Goal: Task Accomplishment & Management: Manage account settings

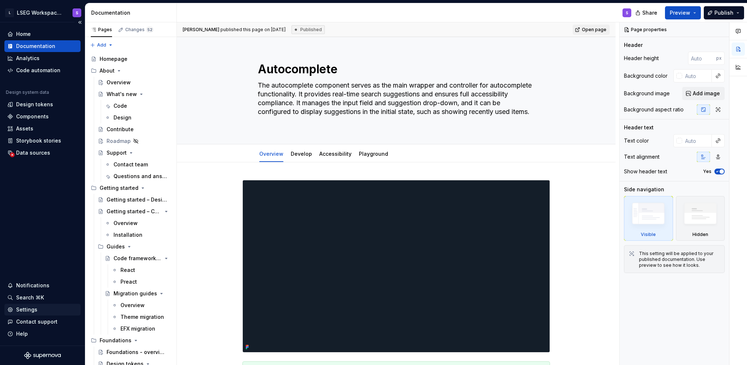
click at [45, 312] on div "Settings" at bounding box center [42, 309] width 70 height 7
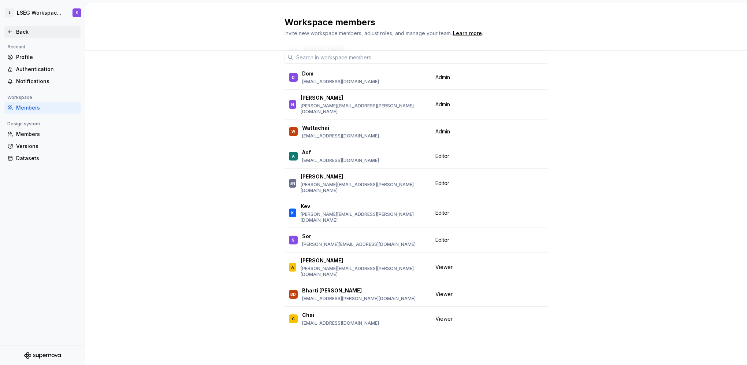
click at [16, 33] on div "Back" at bounding box center [47, 31] width 62 height 7
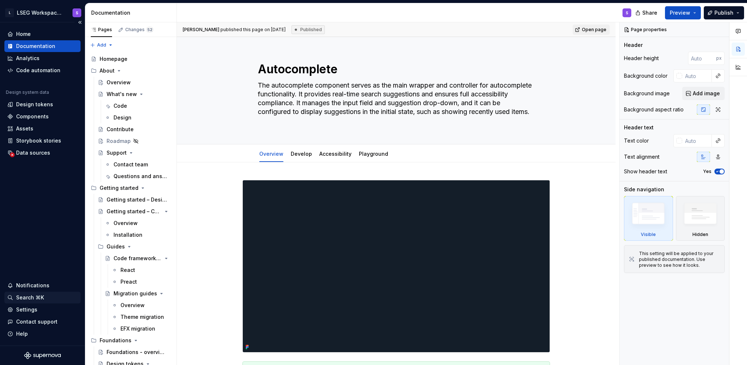
click at [50, 295] on div "Search ⌘K" at bounding box center [42, 297] width 70 height 7
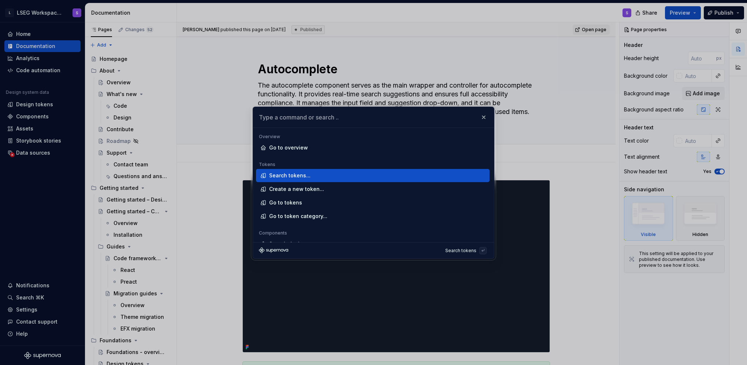
type textarea "*"
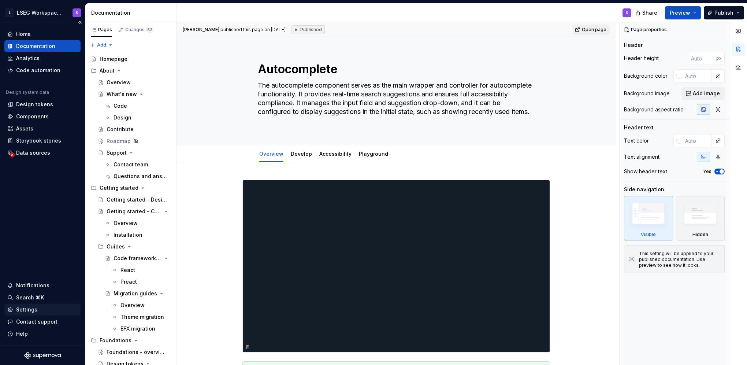
click at [42, 309] on div "Settings" at bounding box center [42, 309] width 70 height 7
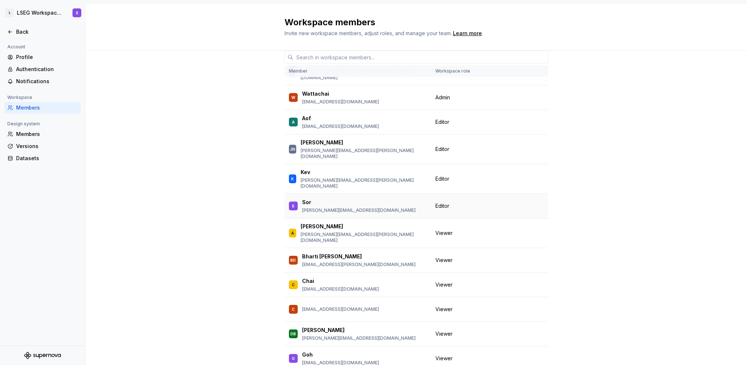
scroll to position [73, 0]
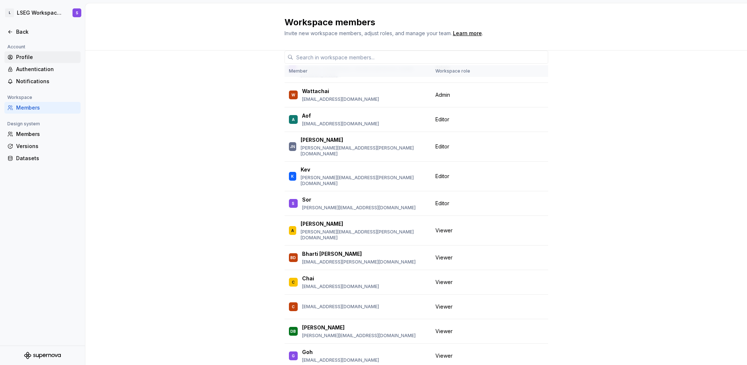
click at [40, 60] on div "Profile" at bounding box center [47, 56] width 62 height 7
